Goal: Transaction & Acquisition: Book appointment/travel/reservation

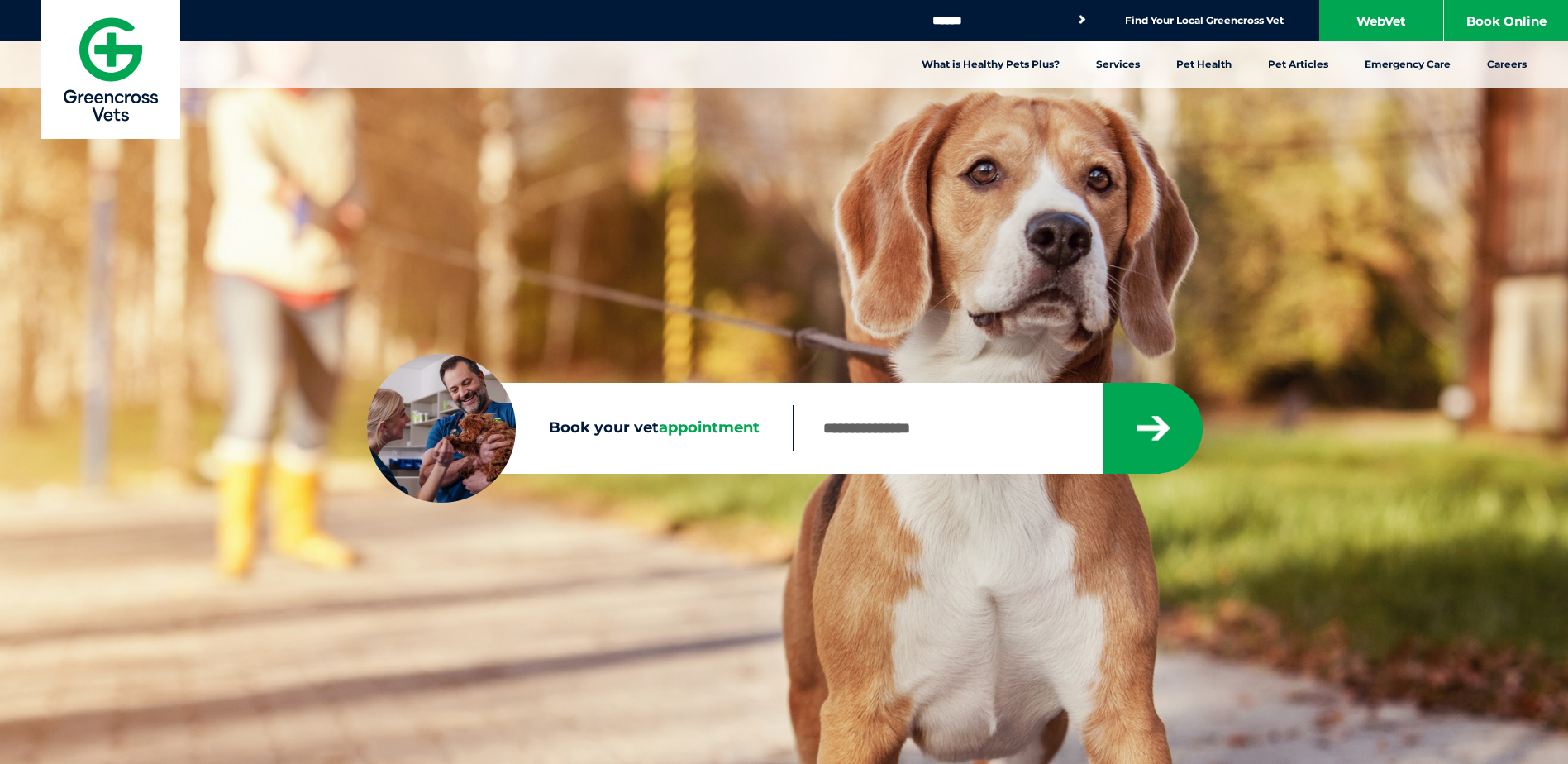
click at [706, 428] on span "appointment" at bounding box center [709, 427] width 101 height 18
click at [792, 428] on input "Book your vet appointment" at bounding box center [947, 428] width 310 height 47
type input "****"
click at [1104, 382] on button "submit" at bounding box center [1153, 427] width 99 height 91
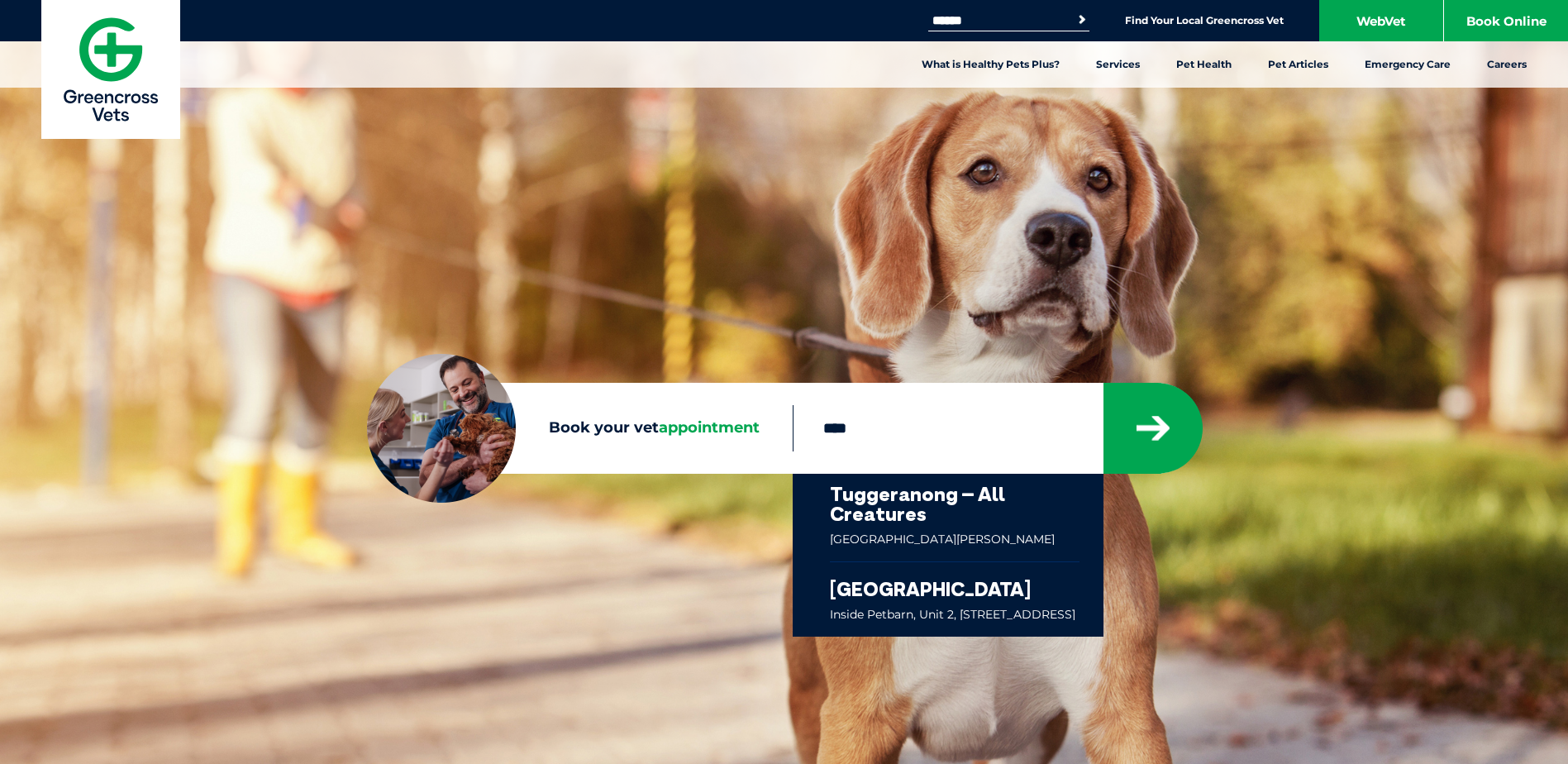
click at [896, 508] on link at bounding box center [954, 517] width 250 height 87
click at [902, 512] on link at bounding box center [954, 517] width 250 height 87
